Goal: Communication & Community: Answer question/provide support

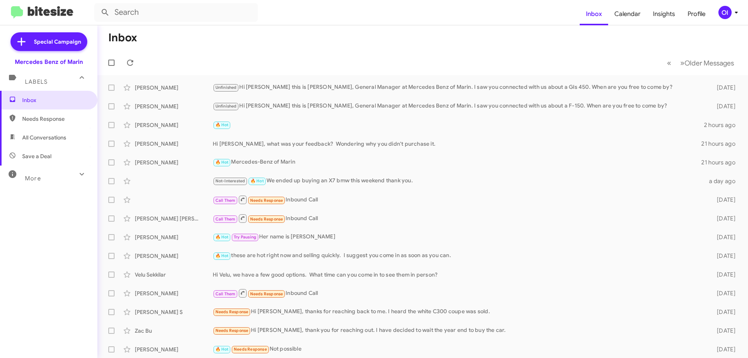
click at [48, 134] on span "All Conversations" at bounding box center [44, 138] width 44 height 8
type input "in:all-conversations"
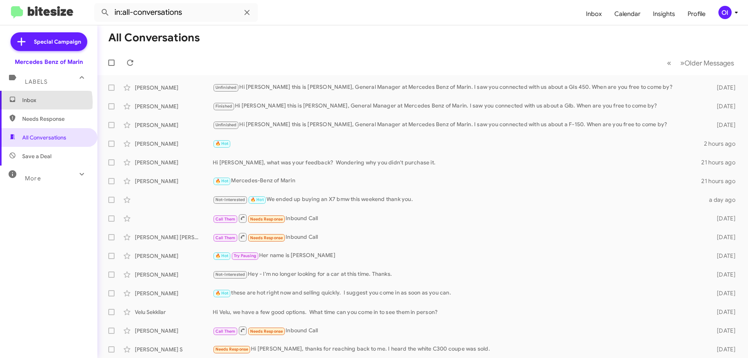
click at [39, 102] on span "Inbox" at bounding box center [55, 100] width 66 height 8
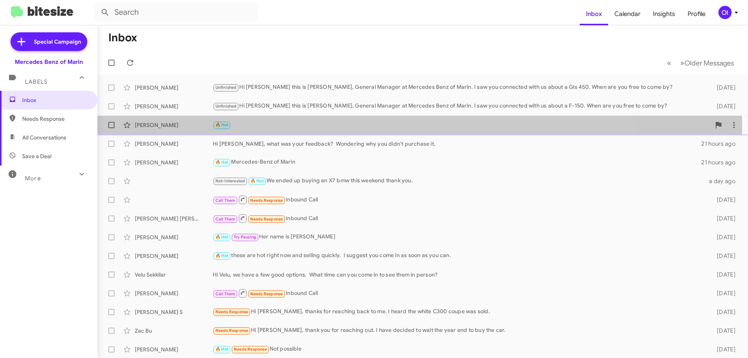
click at [244, 126] on div "🔥 Hot" at bounding box center [462, 124] width 498 height 9
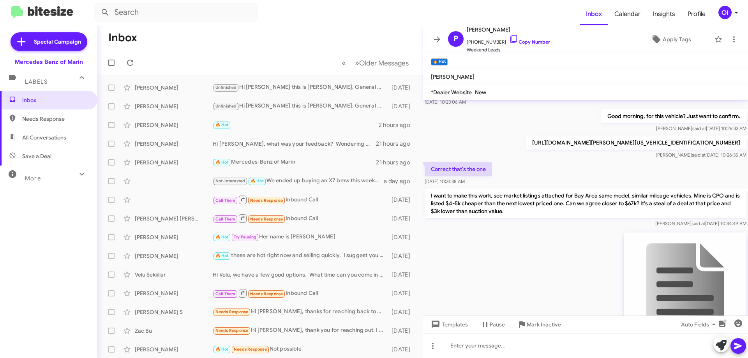
scroll to position [209, 0]
click at [432, 39] on span at bounding box center [437, 39] width 16 height 9
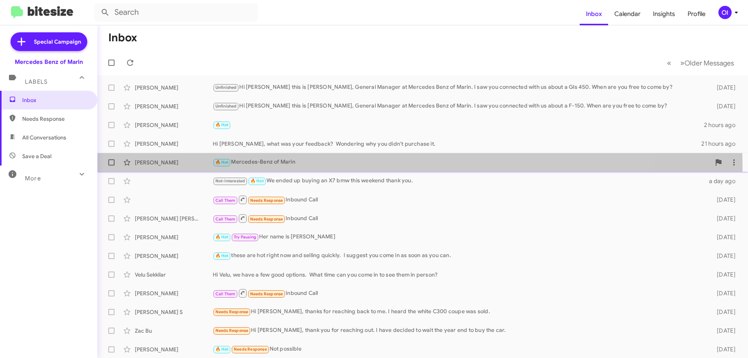
click at [253, 168] on div "[PERSON_NAME] 🔥 Hot Mercedes-Benz of Marin 21 hours ago" at bounding box center [423, 163] width 638 height 16
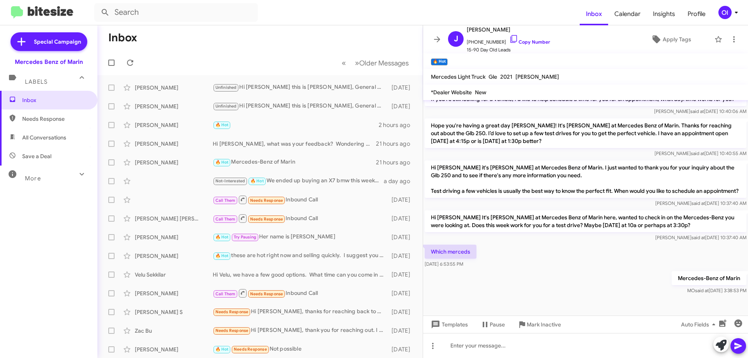
scroll to position [194, 0]
click at [434, 43] on icon at bounding box center [437, 39] width 9 height 9
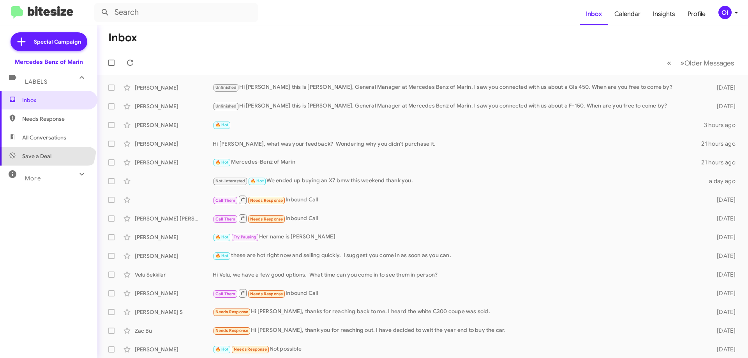
click at [46, 147] on span "Save a Deal" at bounding box center [48, 156] width 97 height 19
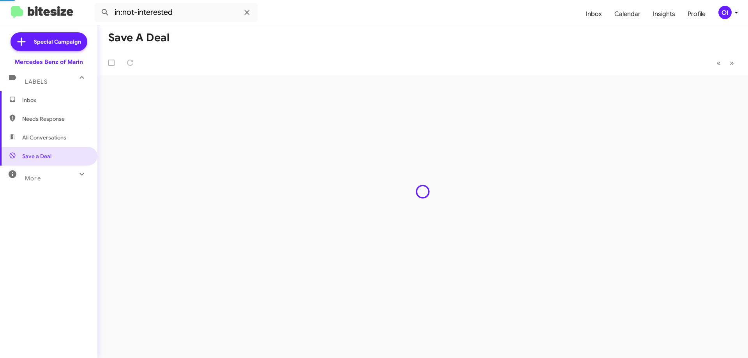
click at [47, 137] on span "All Conversations" at bounding box center [44, 138] width 44 height 8
type input "in:all-conversations"
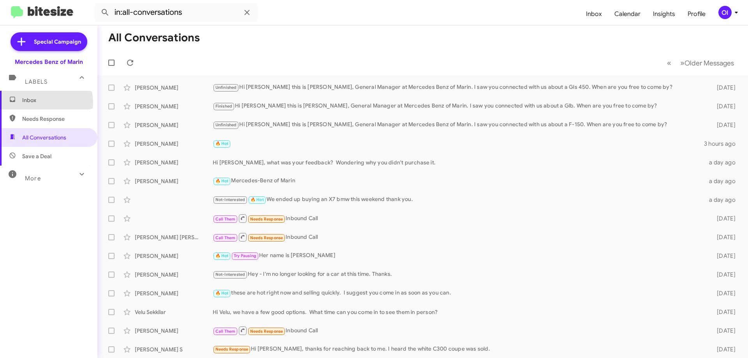
click at [40, 103] on span "Inbox" at bounding box center [55, 100] width 66 height 8
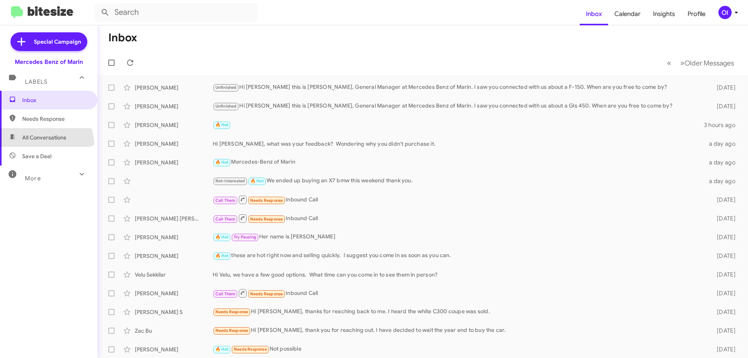
click at [35, 146] on span "All Conversations" at bounding box center [48, 137] width 97 height 19
type input "in:all-conversations"
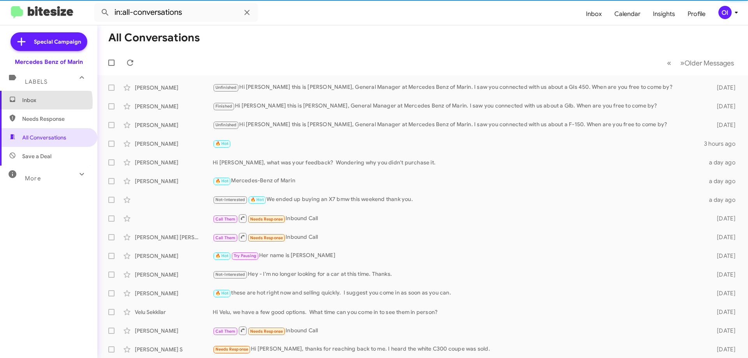
click at [41, 102] on span "Inbox" at bounding box center [55, 100] width 66 height 8
